Goal: Information Seeking & Learning: Compare options

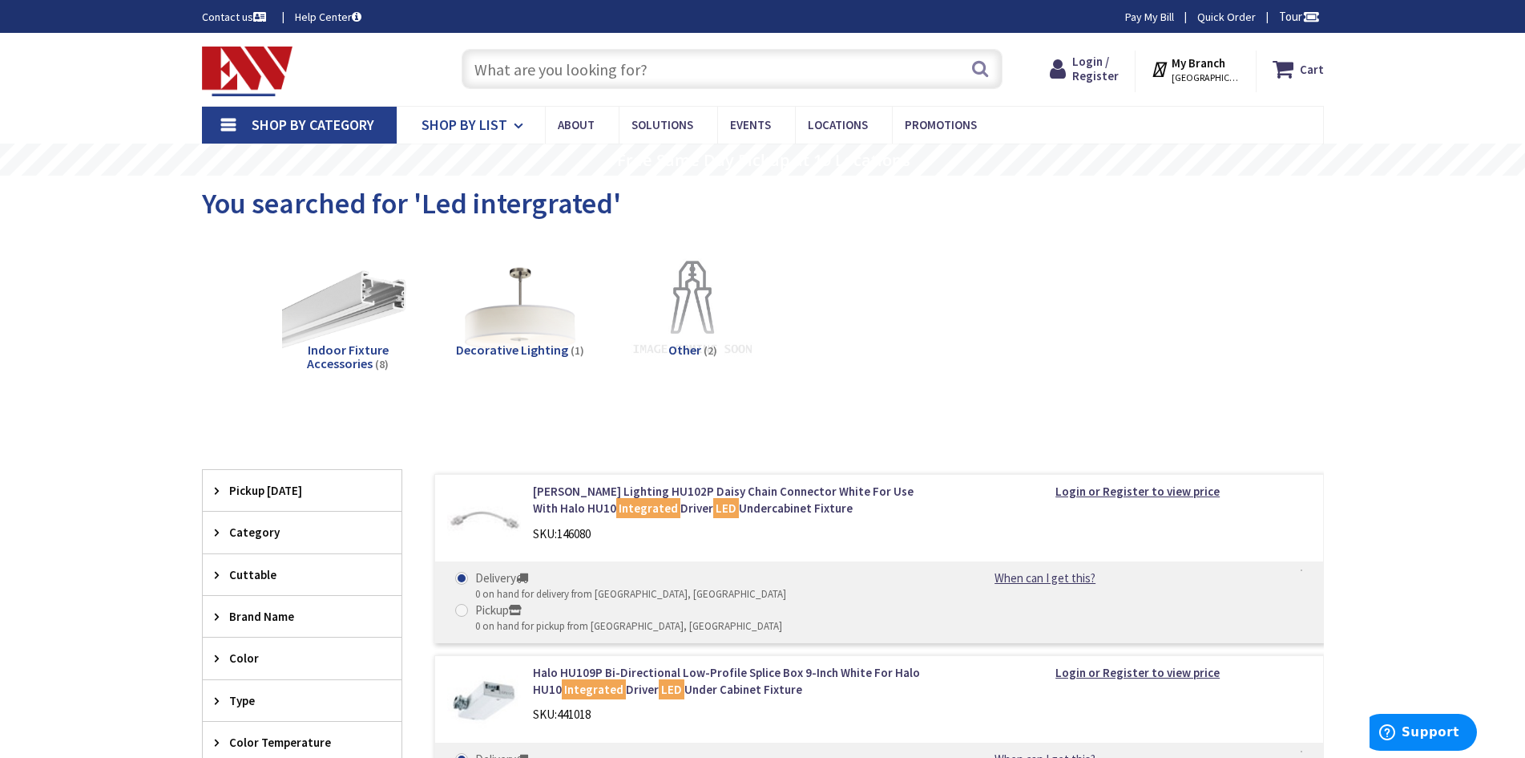
click at [515, 122] on icon at bounding box center [521, 125] width 15 height 35
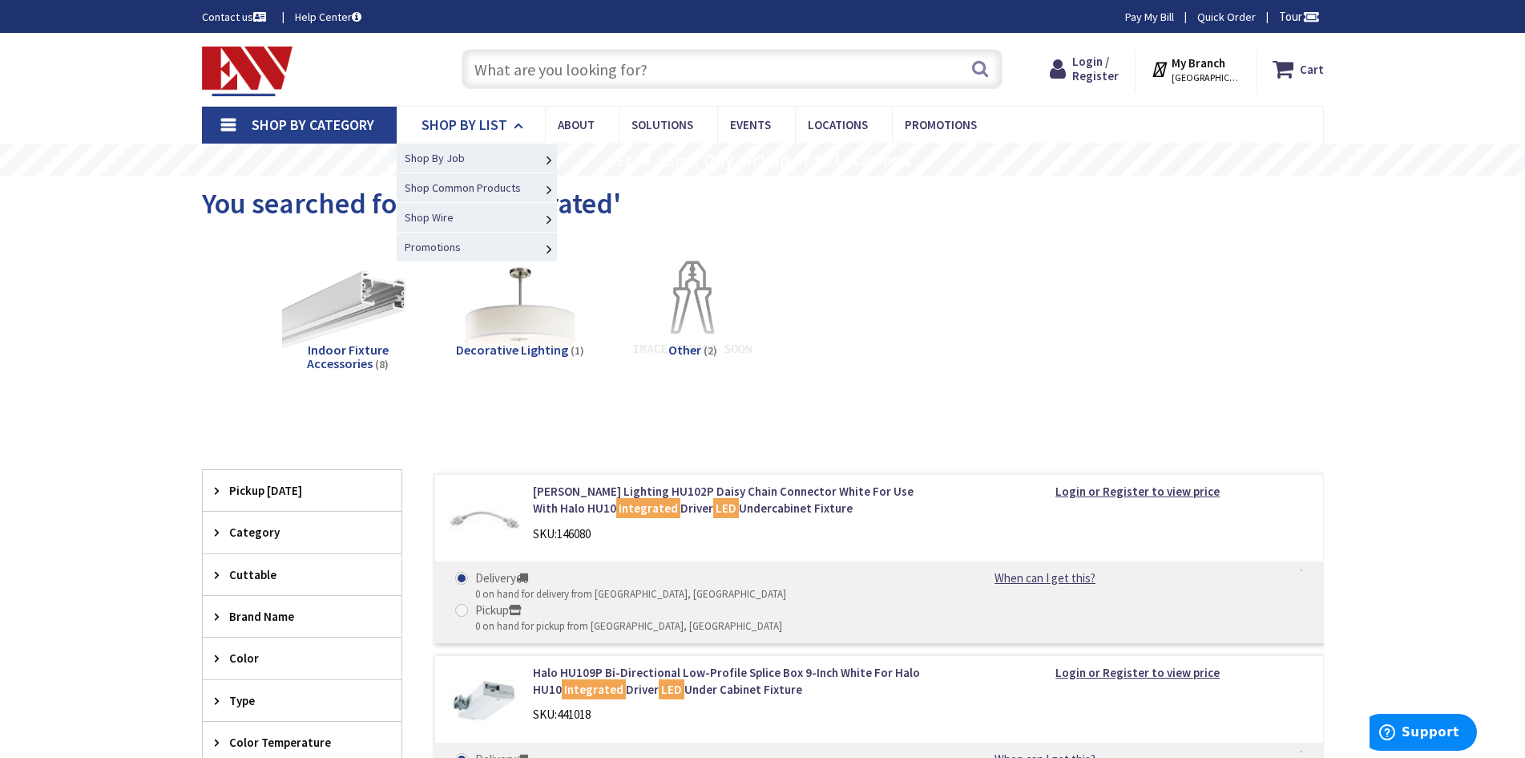
click at [515, 123] on icon at bounding box center [521, 125] width 15 height 35
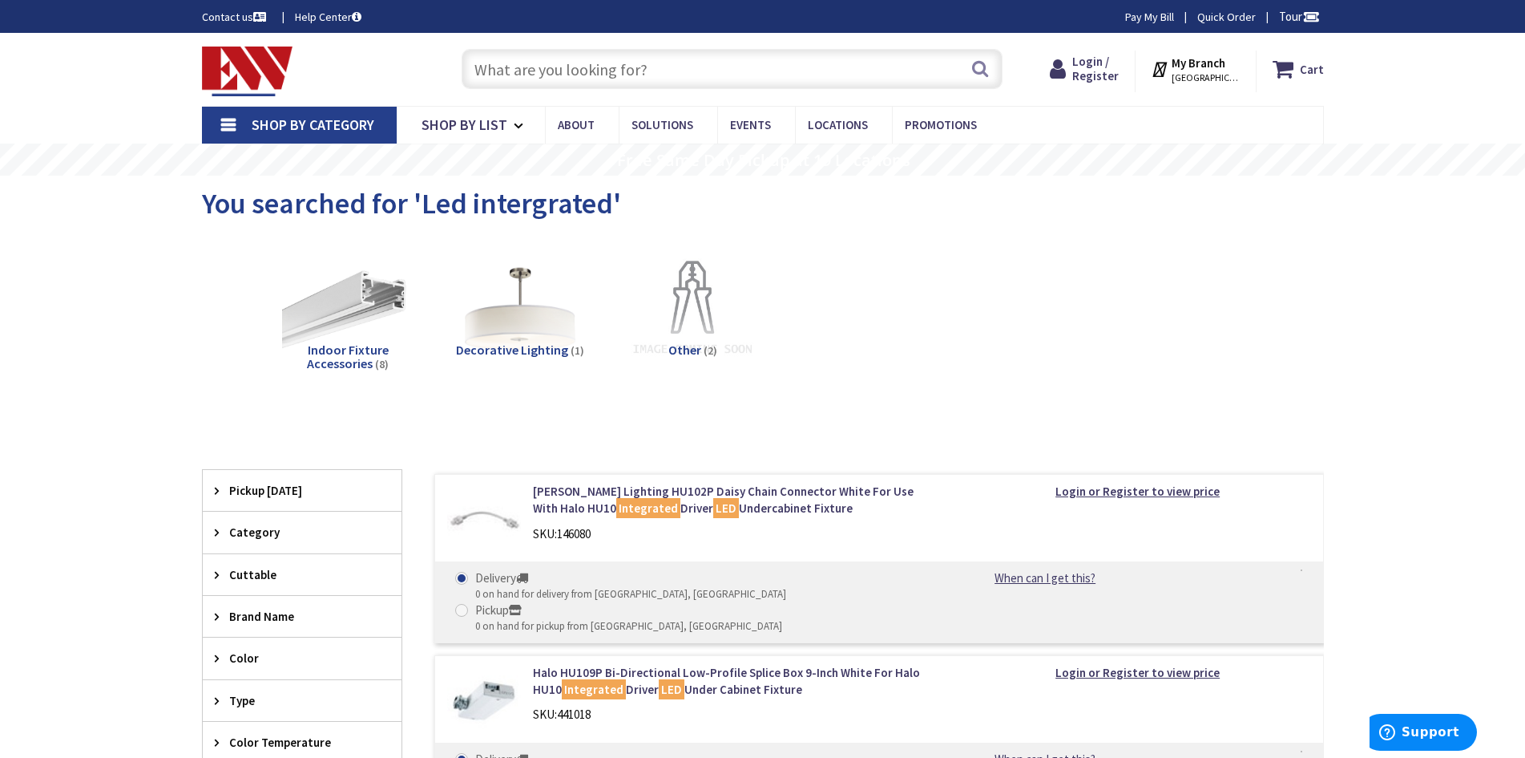
click at [228, 125] on link "Shop By Category" at bounding box center [299, 125] width 195 height 37
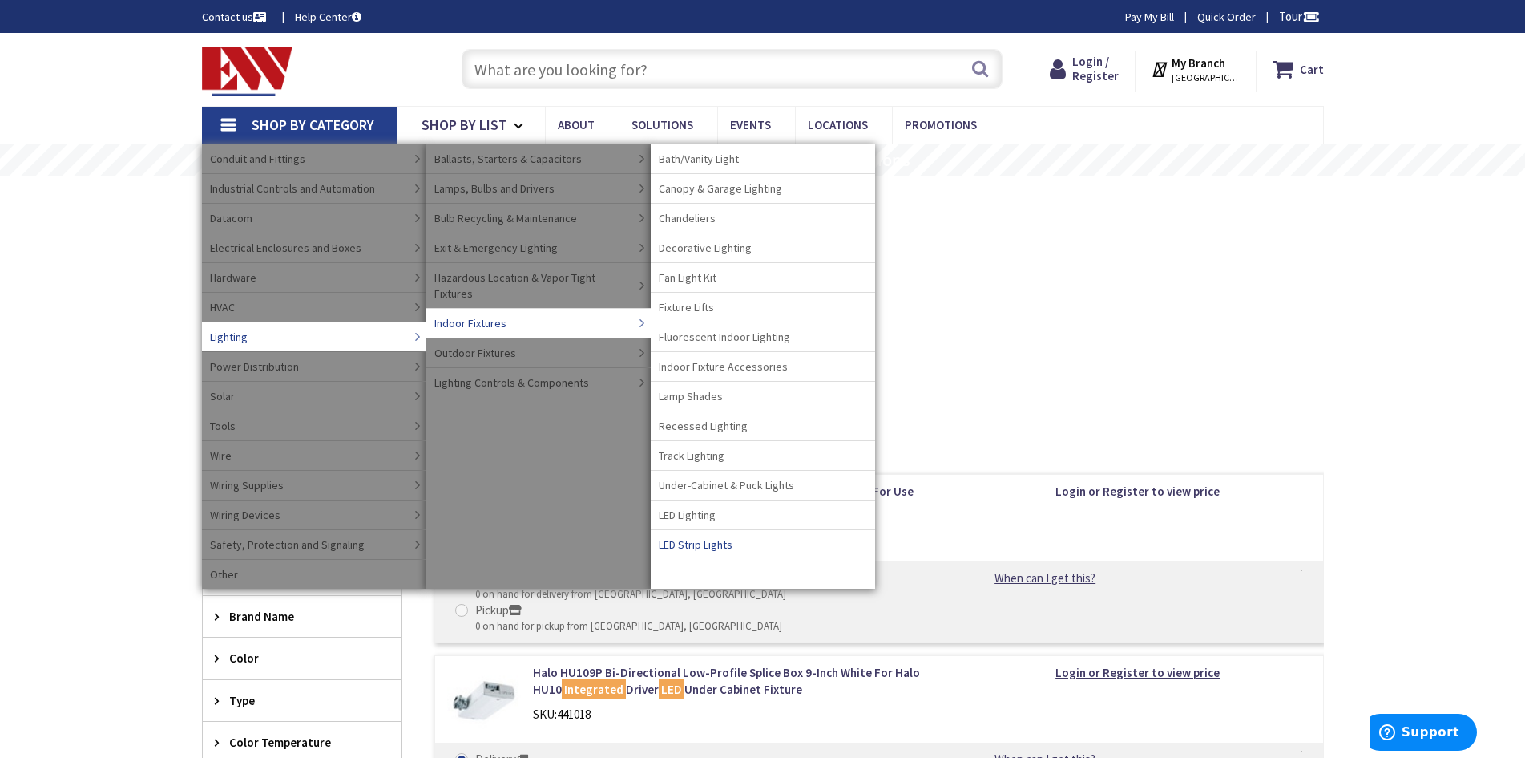
click at [700, 549] on span "LED Strip Lights" at bounding box center [696, 544] width 74 height 16
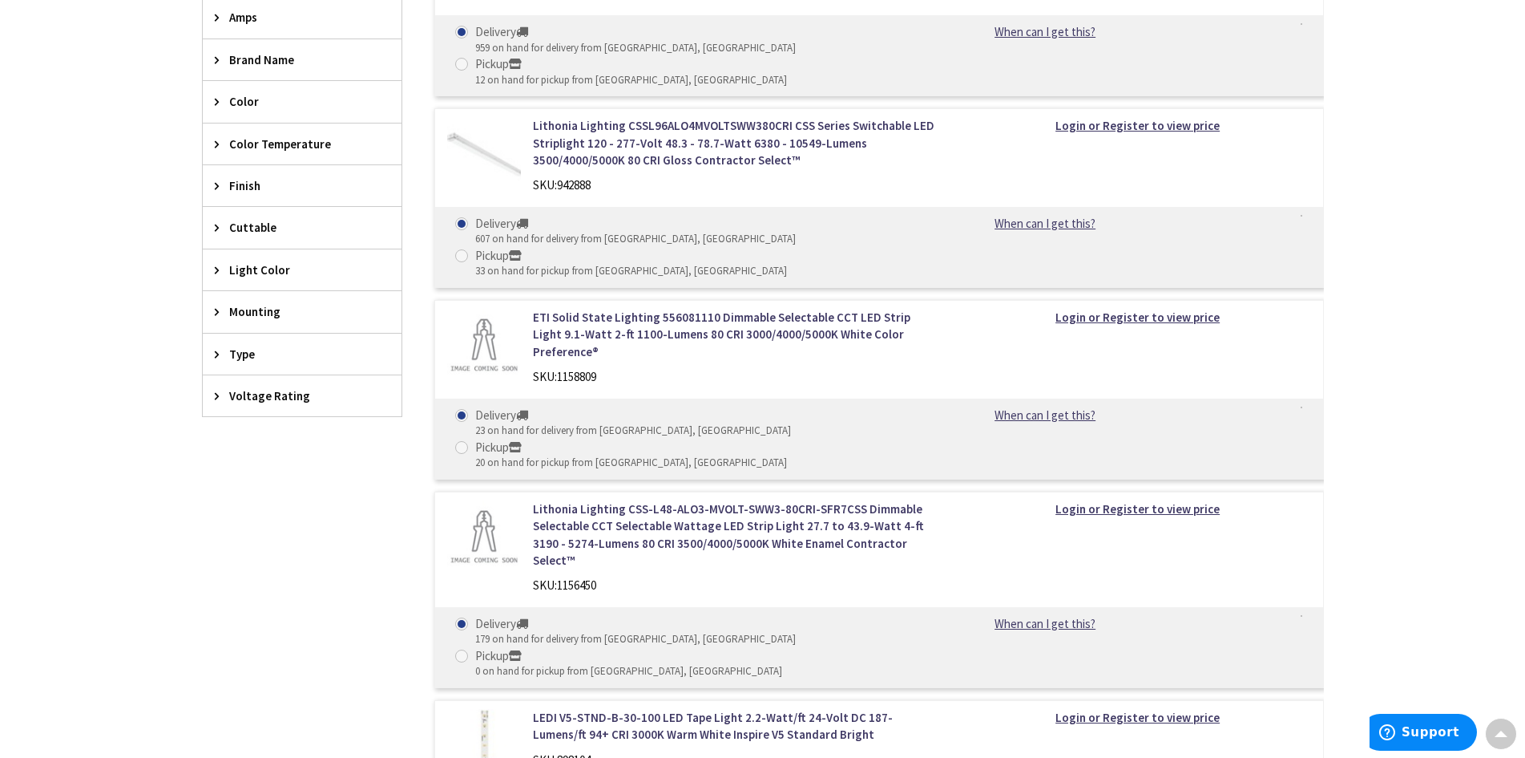
scroll to position [956, 0]
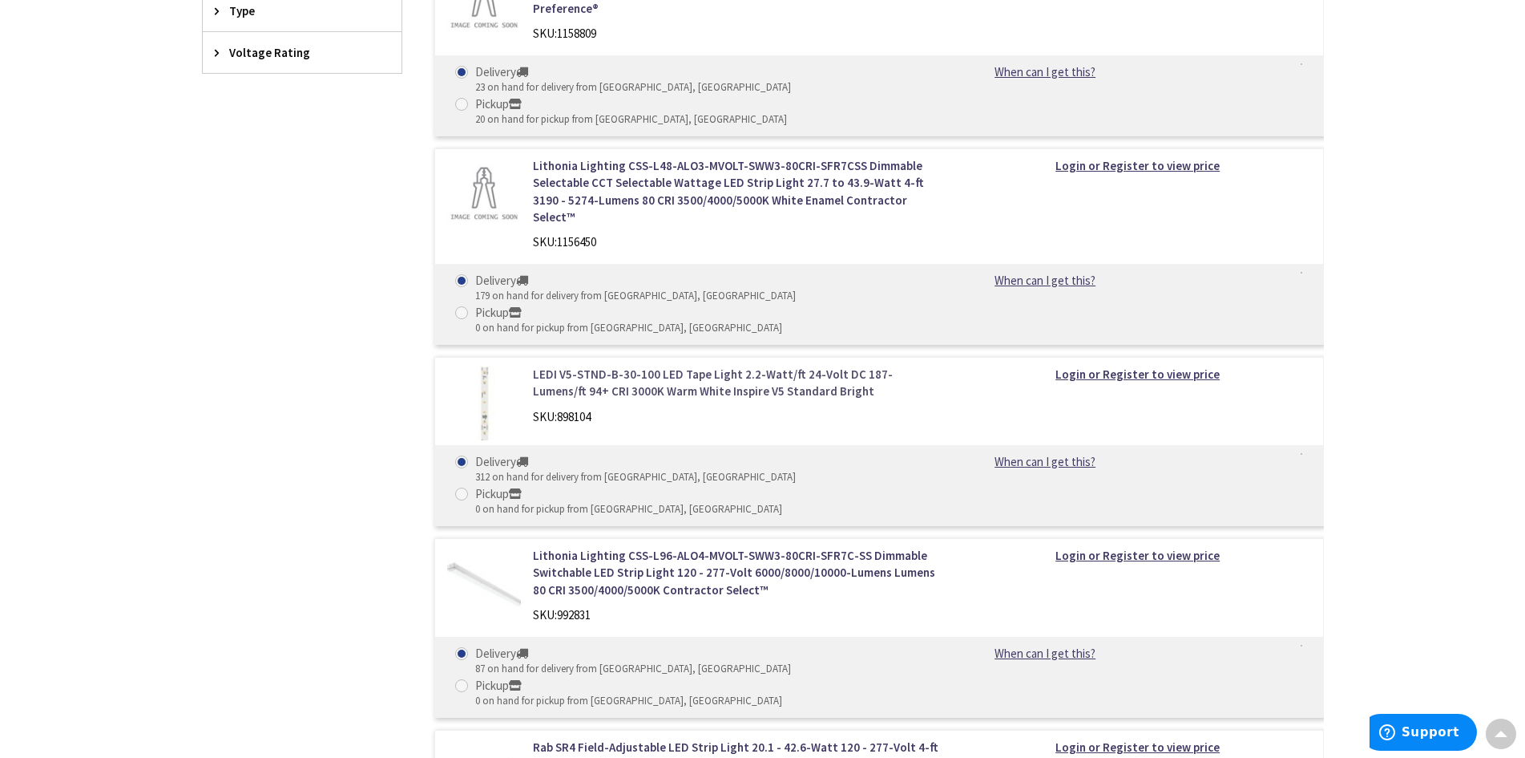
click at [689, 366] on link "LEDI V5-STND-B-30-100 LED Tape Light 2.2-Watt/ft 24-Volt DC 187-Lumens/ft 94+ C…" at bounding box center [737, 383] width 408 height 34
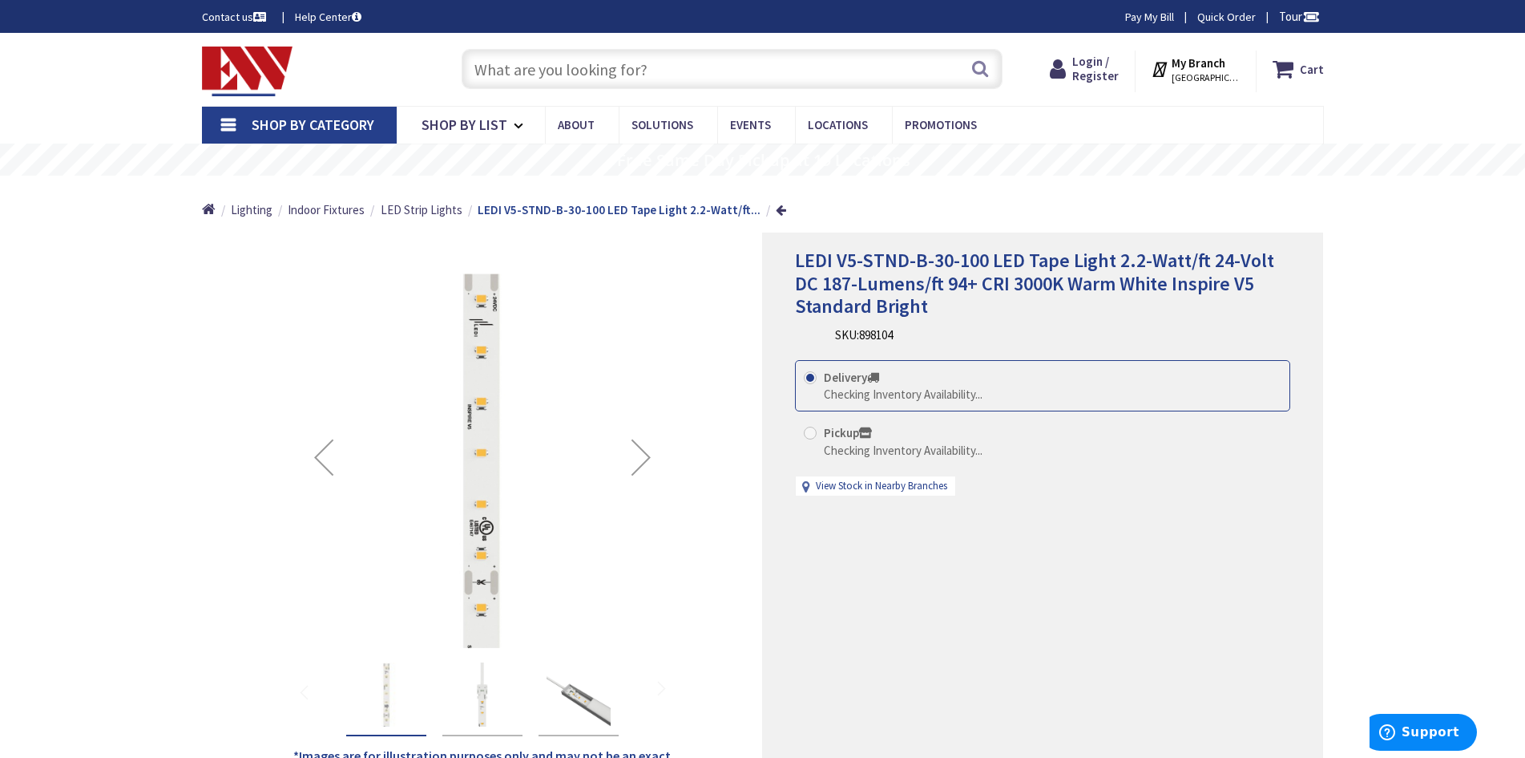
click at [573, 705] on img "LEDI V5-STND-B-30-100 LED Tape Light 2.2-Watt/ft 24-Volt DC 187-Lumens/ft 94+ C…" at bounding box center [579, 694] width 64 height 64
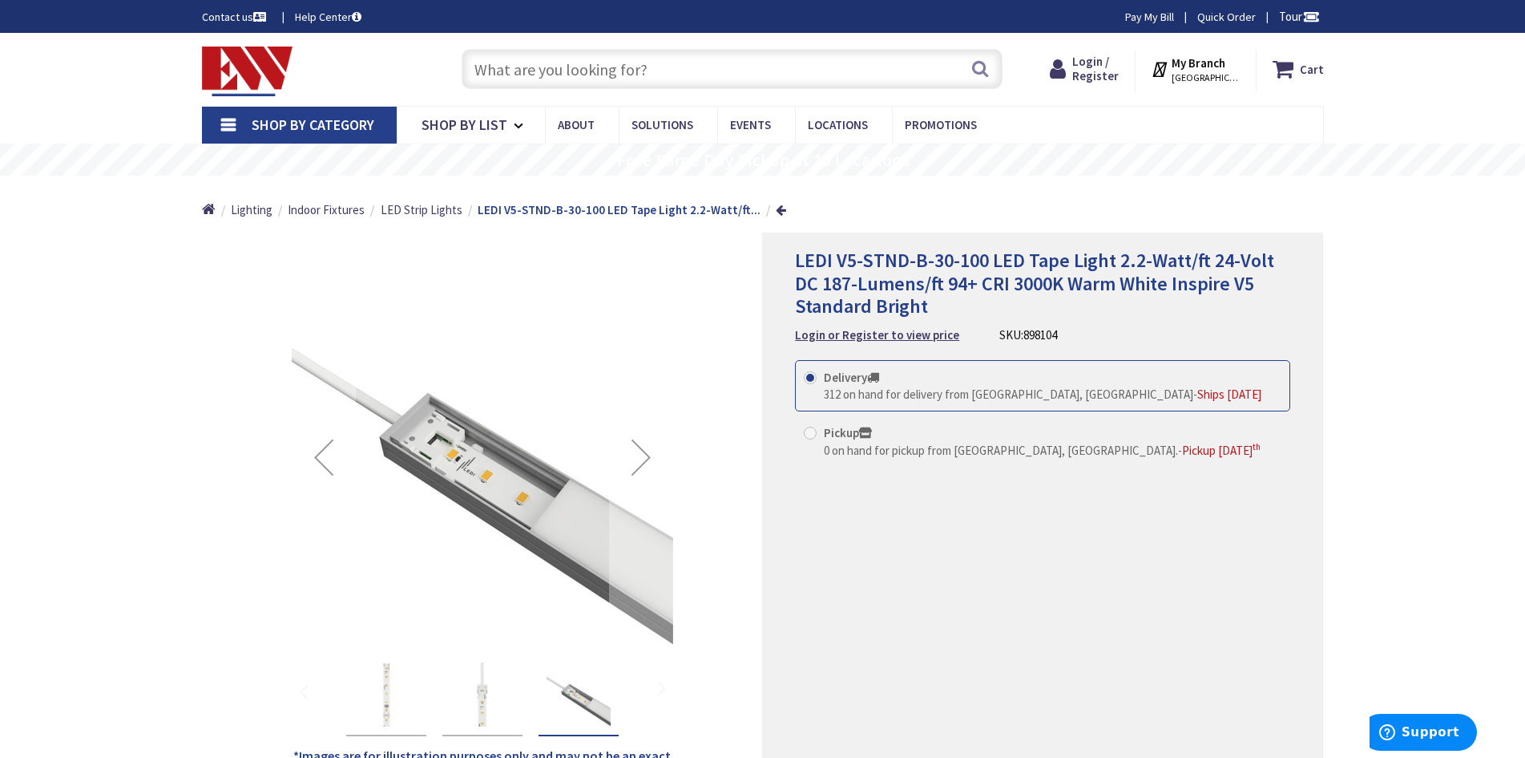
click at [501, 703] on img "LEDI V5-STND-B-30-100 LED Tape Light 2.2-Watt/ft 24-Volt DC 187-Lumens/ft 94+ C…" at bounding box center [483, 694] width 64 height 64
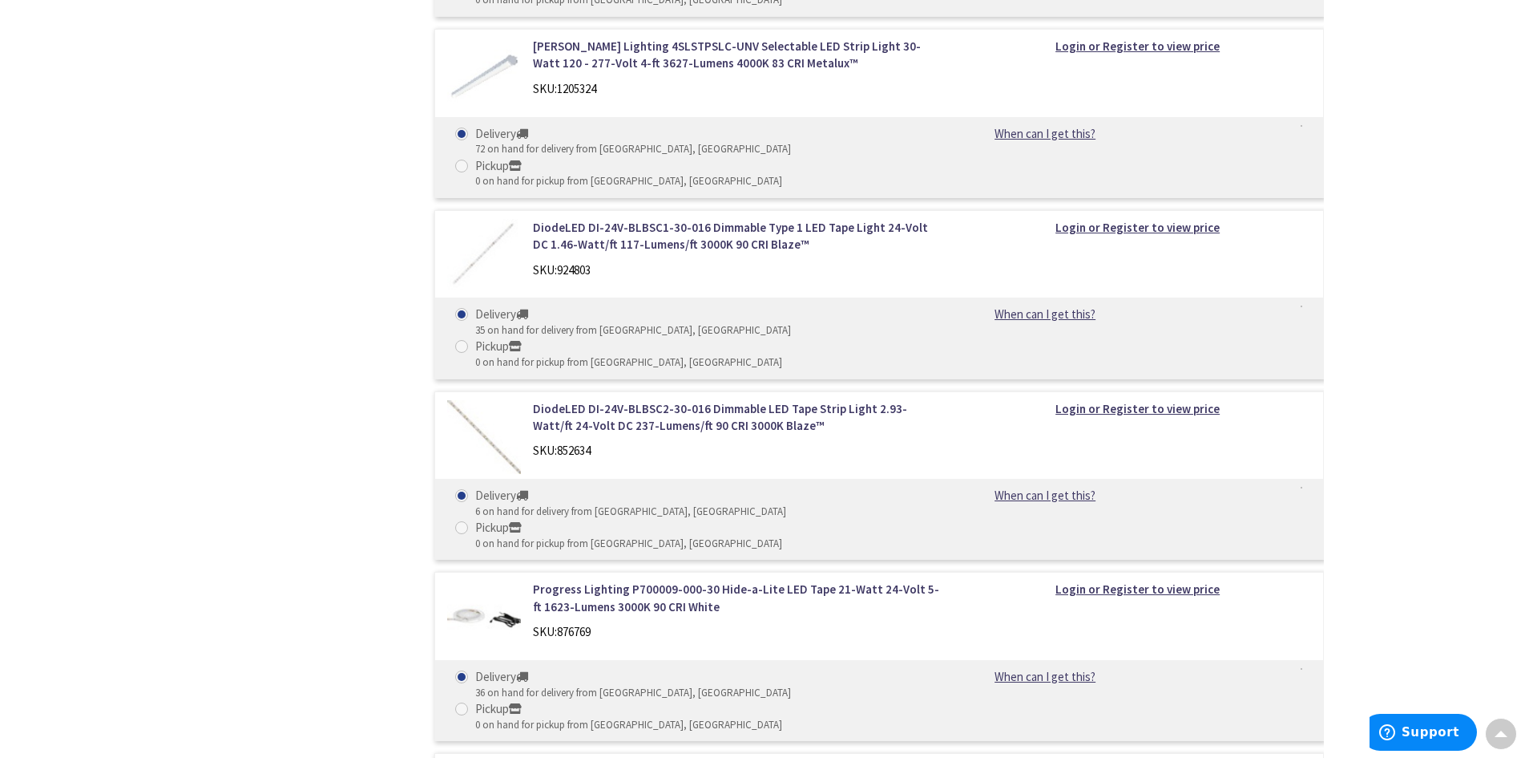
scroll to position [2479, 0]
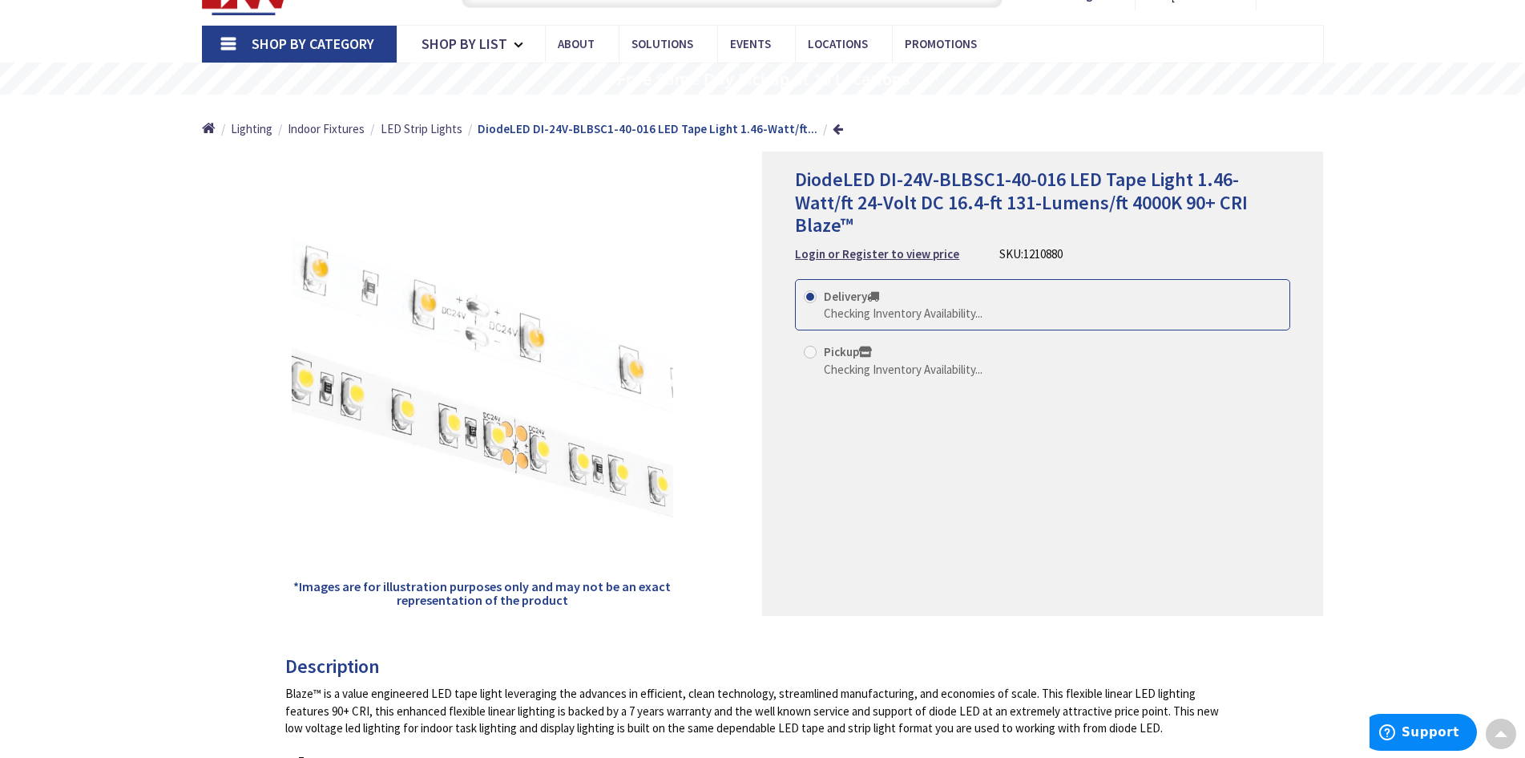
scroll to position [80, 0]
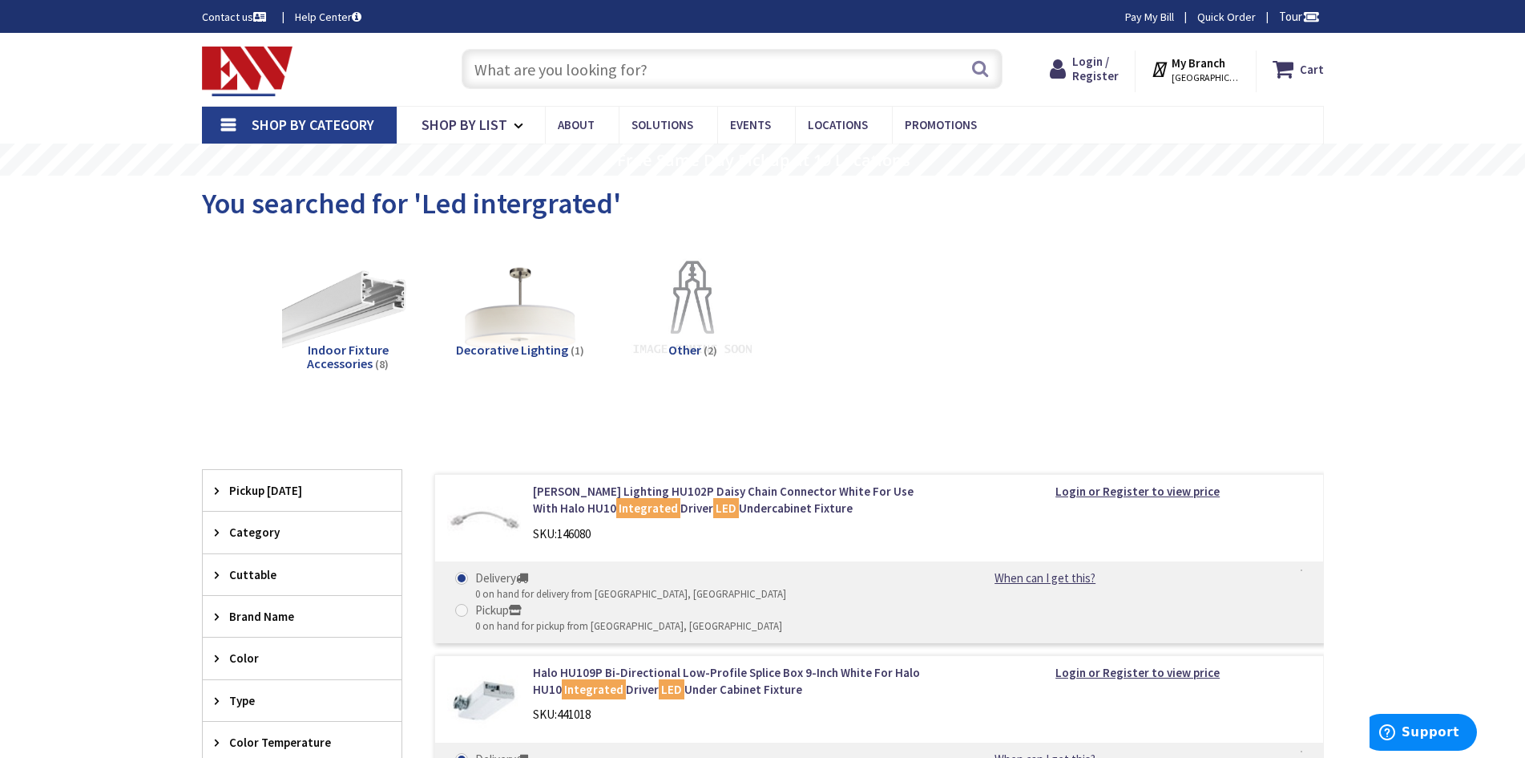
click at [231, 120] on link "Shop By Category" at bounding box center [299, 125] width 195 height 37
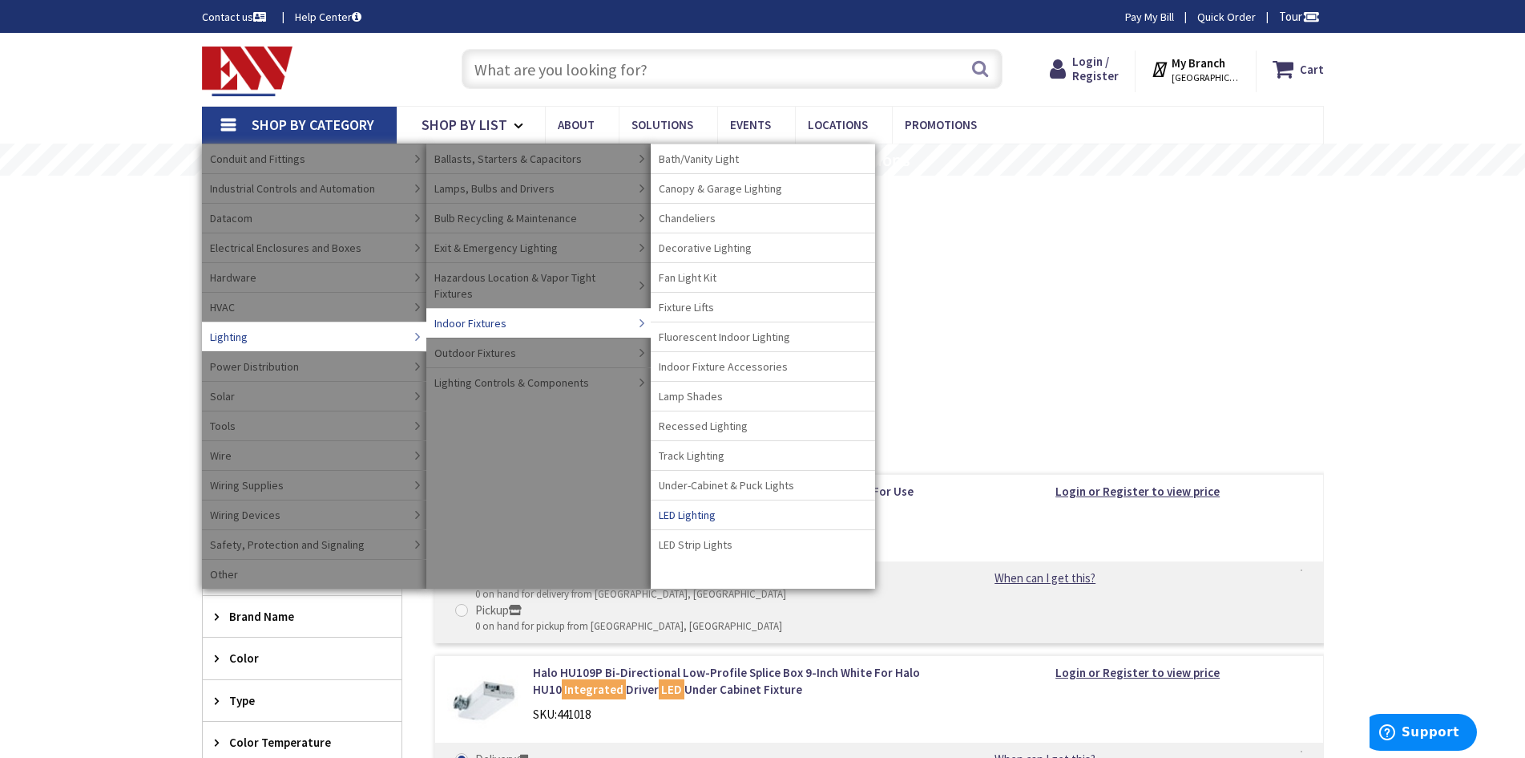
click at [699, 511] on span "LED Lighting" at bounding box center [687, 515] width 57 height 16
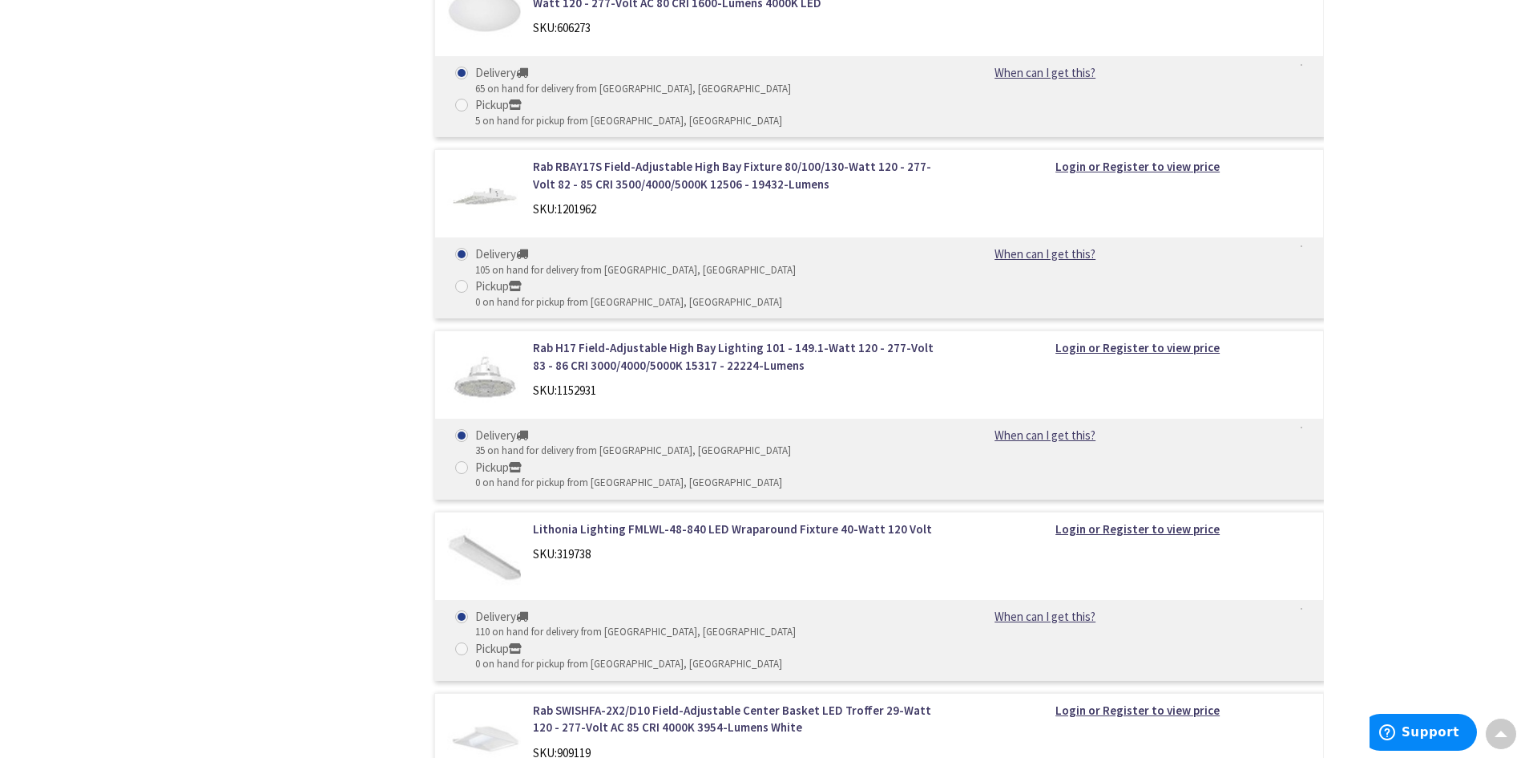
scroll to position [2399, 0]
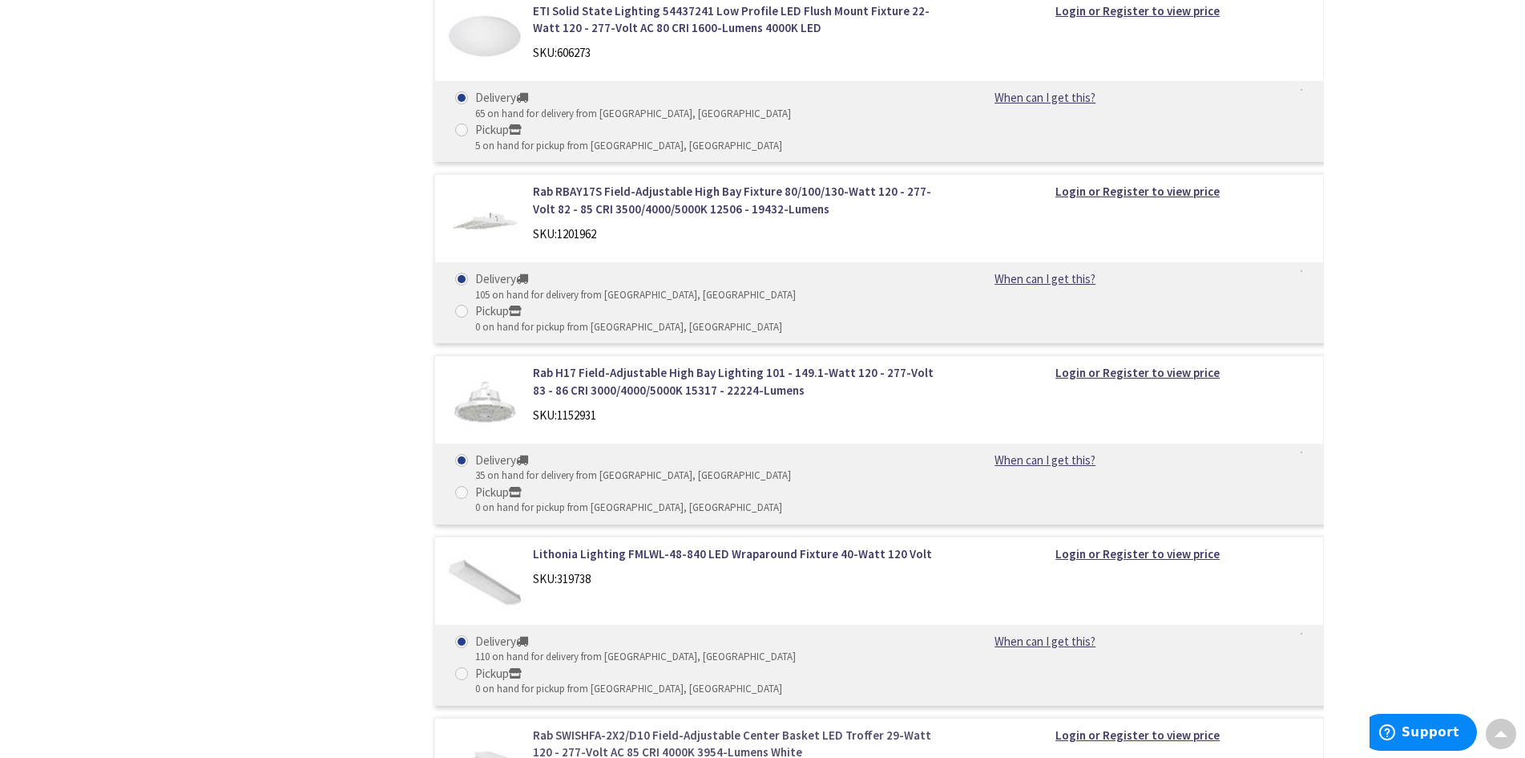
click at [625, 726] on link "Rab SWISHFA-2X2/D10 Field-Adjustable Center Basket LED Troffer 29-Watt 120 - 27…" at bounding box center [737, 743] width 408 height 34
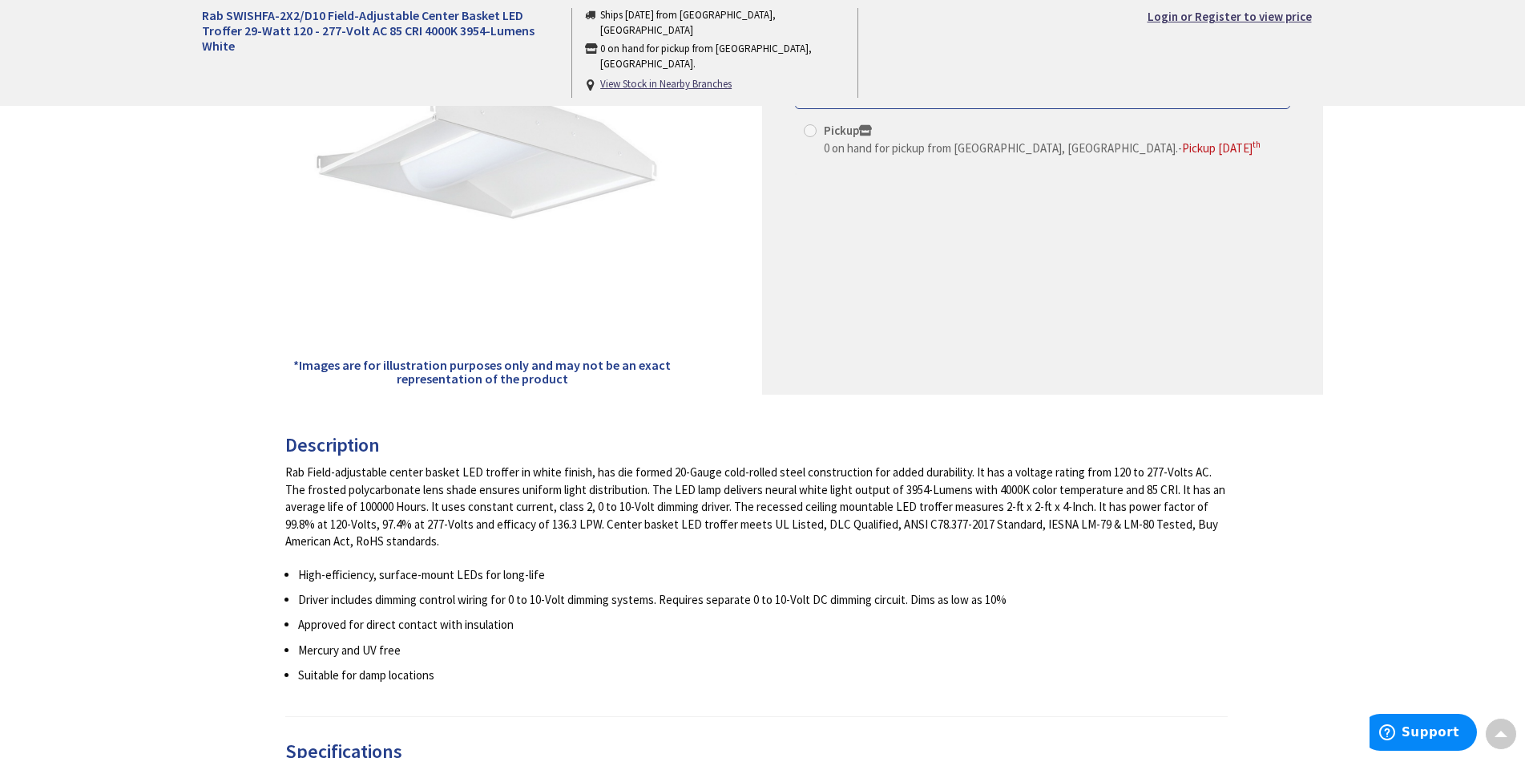
scroll to position [321, 0]
